Goal: Task Accomplishment & Management: Manage account settings

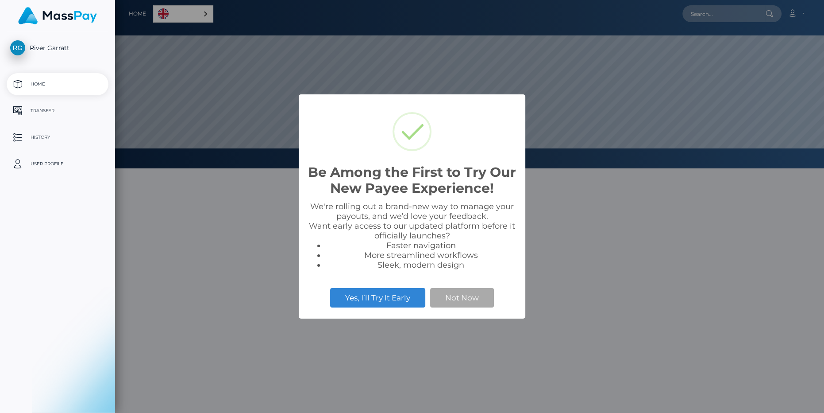
scroll to position [168, 709]
select select
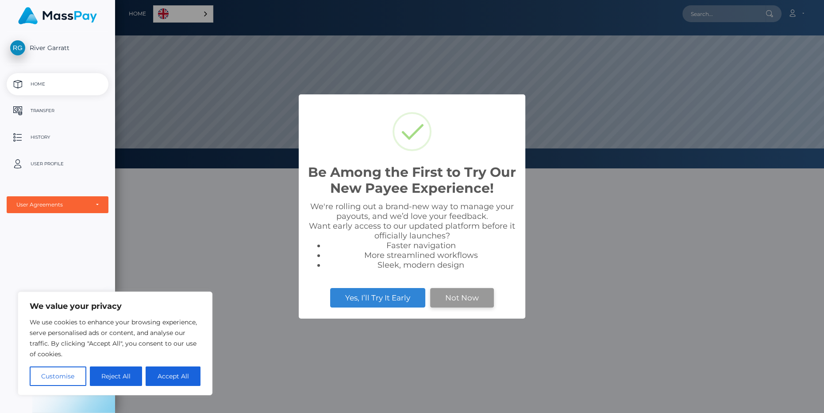
click at [461, 294] on button "Not Now" at bounding box center [462, 297] width 64 height 19
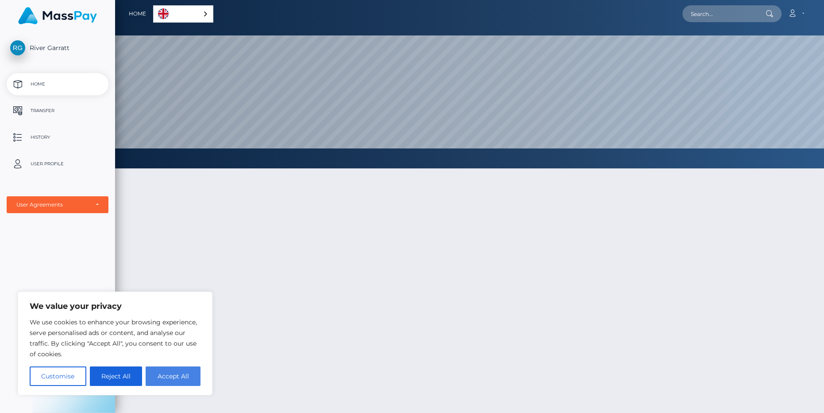
click at [175, 376] on button "Accept All" at bounding box center [173, 375] width 55 height 19
checkbox input "true"
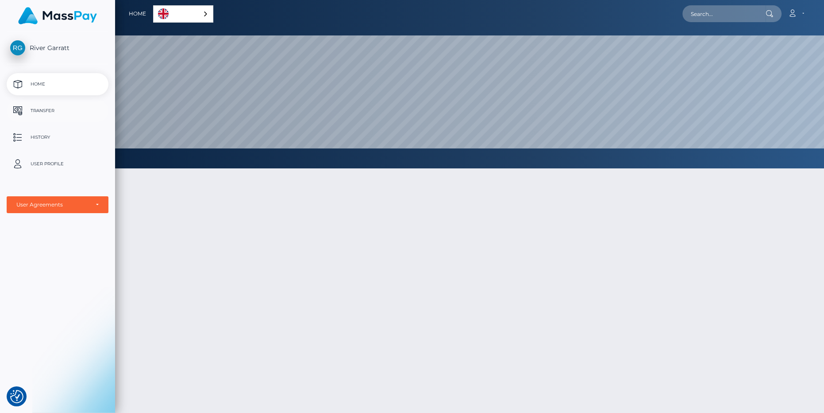
click at [50, 119] on link "Transfer" at bounding box center [58, 111] width 102 height 22
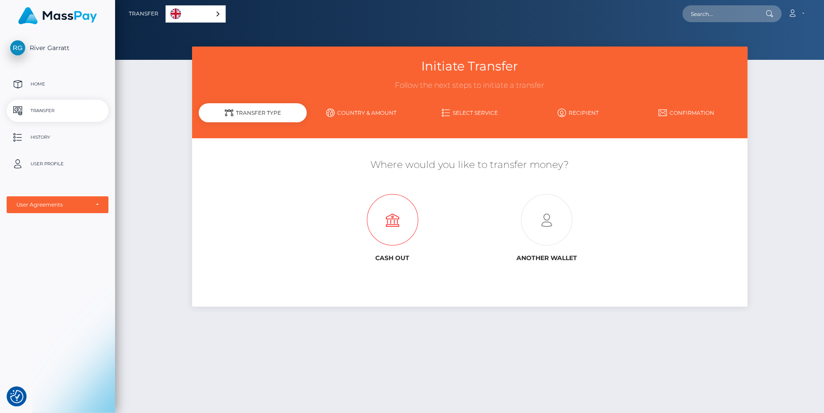
click at [409, 235] on icon at bounding box center [392, 219] width 155 height 51
click at [529, 233] on icon at bounding box center [547, 219] width 155 height 51
click at [351, 114] on link "Country & Amount" at bounding box center [361, 112] width 108 height 15
click at [357, 111] on link "Country & Amount" at bounding box center [361, 112] width 108 height 15
click at [477, 110] on link "Select Service" at bounding box center [470, 112] width 108 height 15
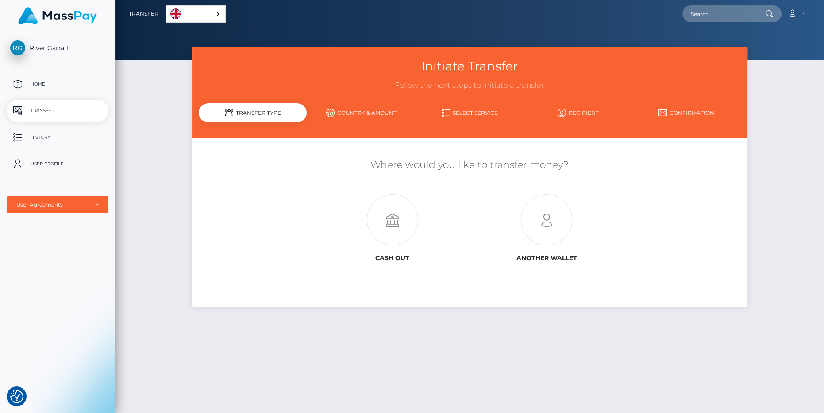
click at [586, 114] on link "Recipient" at bounding box center [578, 112] width 108 height 15
click at [391, 224] on icon at bounding box center [392, 219] width 155 height 51
click at [68, 134] on p "History" at bounding box center [57, 137] width 95 height 13
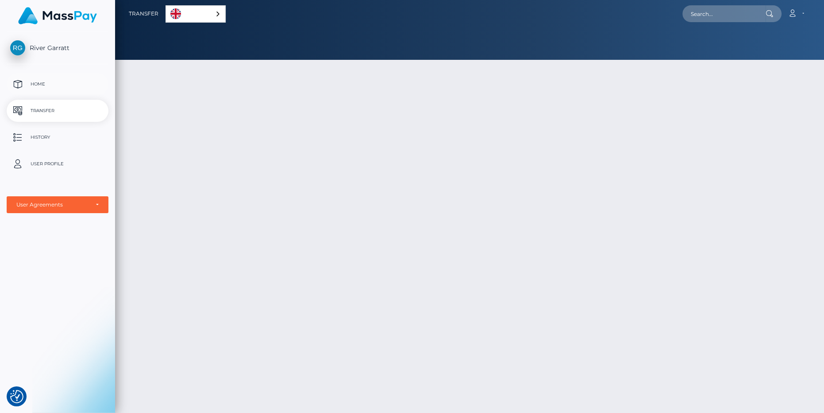
click at [29, 83] on p "Home" at bounding box center [57, 83] width 95 height 13
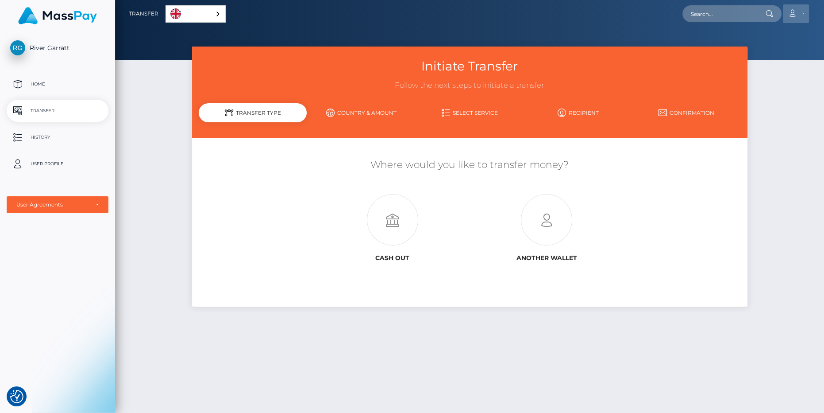
click at [803, 14] on link "Account" at bounding box center [796, 13] width 26 height 19
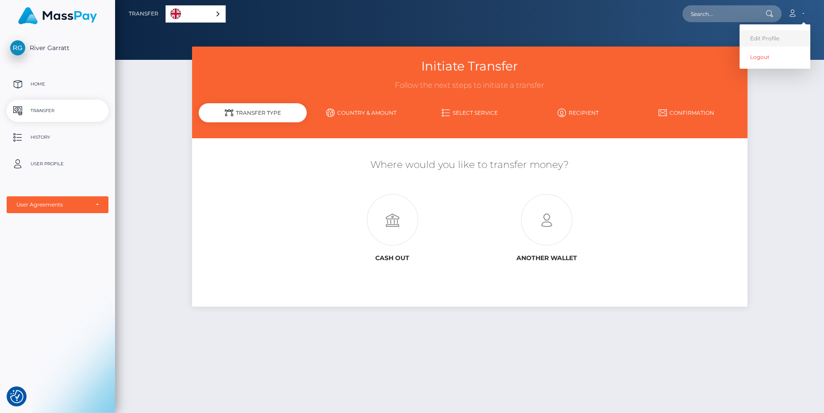
click at [766, 43] on link "Edit Profile" at bounding box center [775, 38] width 71 height 16
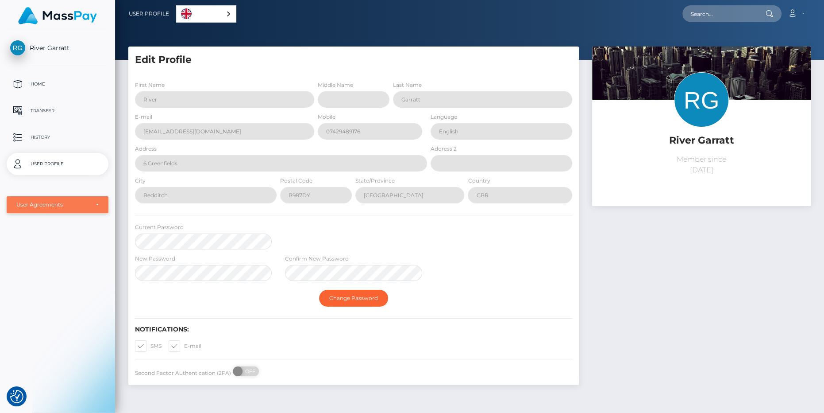
click at [66, 201] on div "User Agreements" at bounding box center [52, 204] width 73 height 7
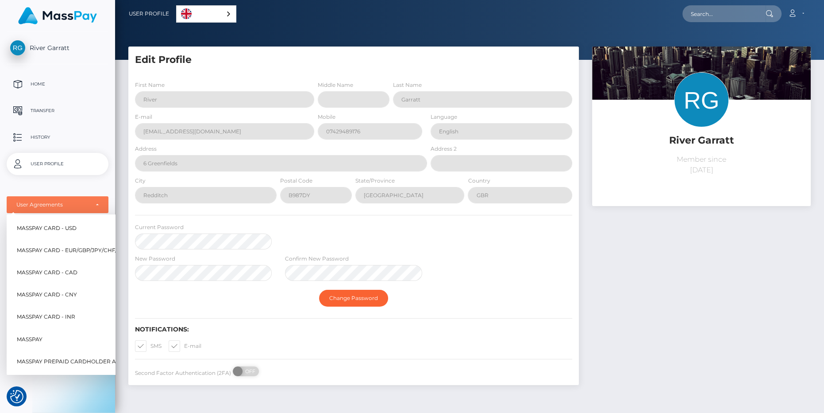
click at [65, 245] on span "MassPay Card - EUR/GBP/JPY/CHF/AUD" at bounding box center [73, 250] width 112 height 12
select select "2"
